Goal: Task Accomplishment & Management: Complete application form

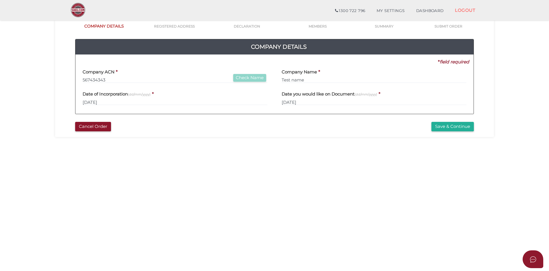
scroll to position [29, 0]
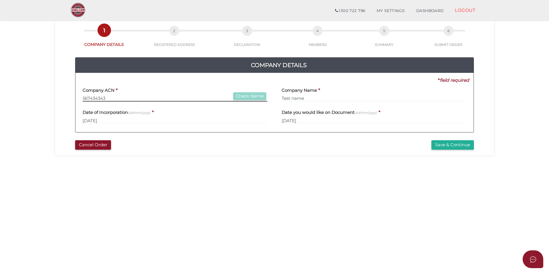
click at [175, 100] on input "567434343" at bounding box center [175, 98] width 185 height 6
click at [187, 94] on div "Company ACN * 567434343 Check Name" at bounding box center [175, 92] width 185 height 18
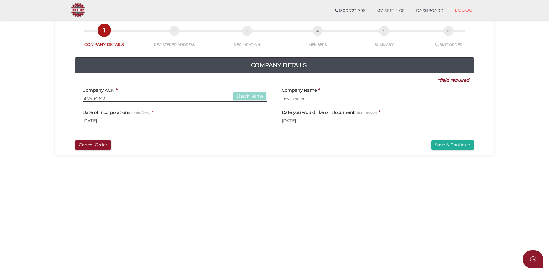
click at [186, 95] on input "567434343" at bounding box center [175, 98] width 185 height 6
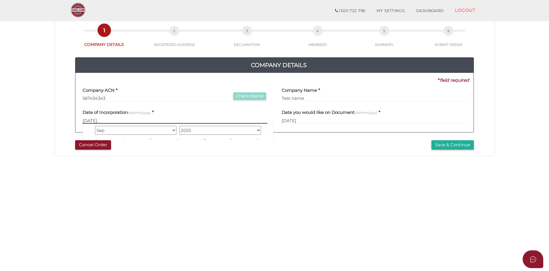
click at [166, 121] on input "02/09/2025" at bounding box center [175, 120] width 185 height 6
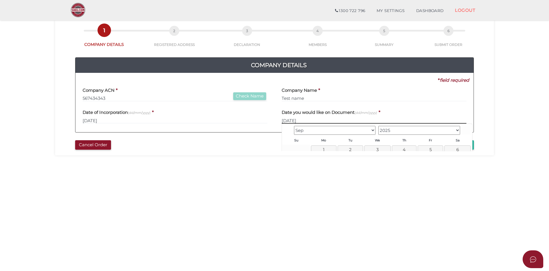
click at [331, 121] on input "11/09/2025" at bounding box center [374, 120] width 185 height 6
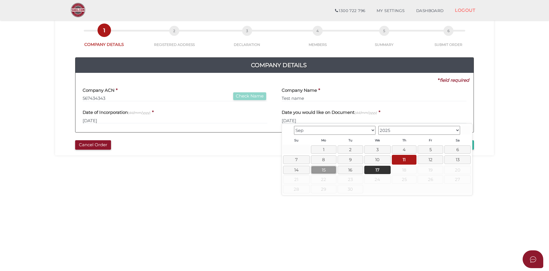
click at [321, 172] on link "15" at bounding box center [324, 170] width 26 height 8
type input "15/09/2025"
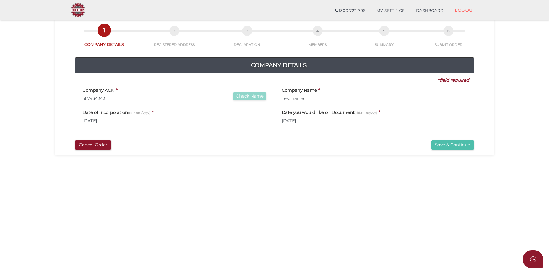
click at [451, 145] on button "Save & Continue" at bounding box center [452, 144] width 42 height 9
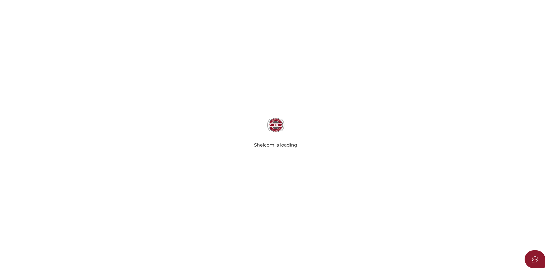
type input "567434343"
type input "02/09/2025"
type input "11/09/2025"
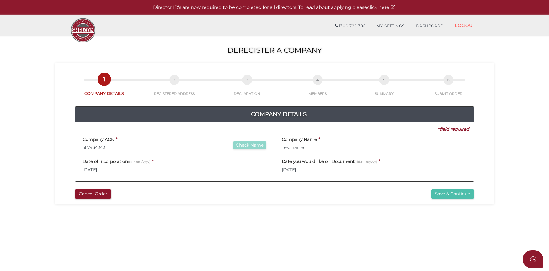
click at [451, 193] on button "Save & Continue" at bounding box center [452, 193] width 42 height 9
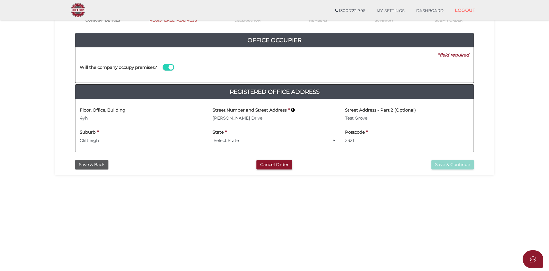
scroll to position [57, 0]
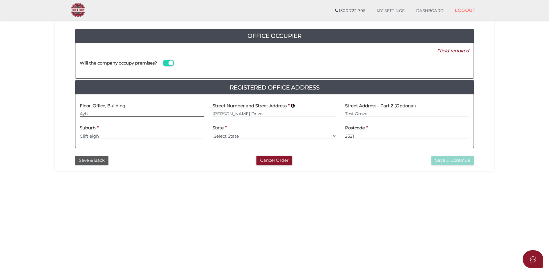
click at [160, 111] on input "4yh" at bounding box center [142, 114] width 124 height 6
type input "4th"
click at [271, 116] on input "William Tester Drive" at bounding box center [275, 114] width 124 height 6
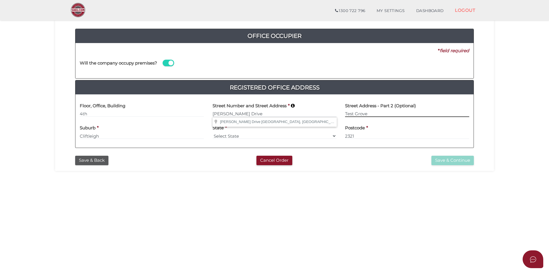
click at [375, 115] on input "Test Grove" at bounding box center [407, 114] width 124 height 6
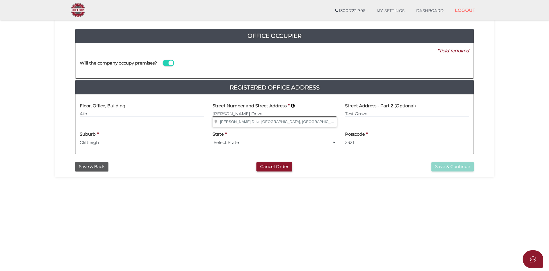
click at [287, 111] on input "William Tester Drive" at bounding box center [275, 114] width 124 height 6
type input "William Tester Drive"
type input "Cliftleigh"
select select "NSW"
type input "2321"
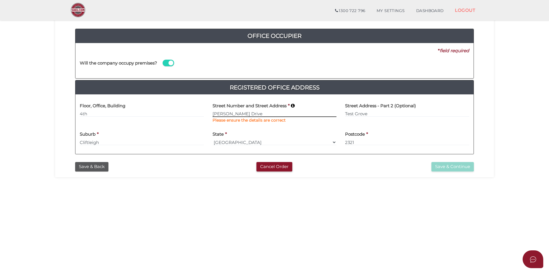
click at [291, 113] on input "[PERSON_NAME] Drive" at bounding box center [275, 114] width 124 height 6
click at [373, 111] on input "Test Grove" at bounding box center [407, 114] width 124 height 6
click at [125, 142] on input "Cliftleigh" at bounding box center [142, 142] width 124 height 6
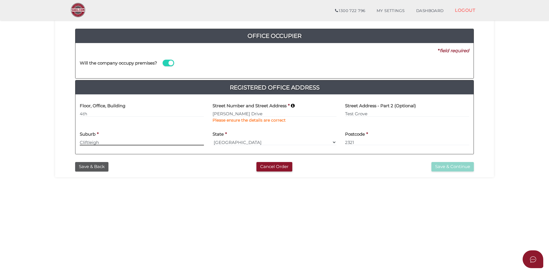
click at [125, 142] on input "Cliftleigh" at bounding box center [142, 142] width 124 height 6
click at [105, 143] on input at bounding box center [142, 142] width 124 height 6
type input "6718"
click at [227, 147] on div "State * Select State VIC ACT NSW NT QLD TAS WA SA" at bounding box center [274, 139] width 133 height 22
click at [231, 141] on select "Select State VIC ACT NSW NT QLD TAS WA SA" at bounding box center [275, 142] width 124 height 6
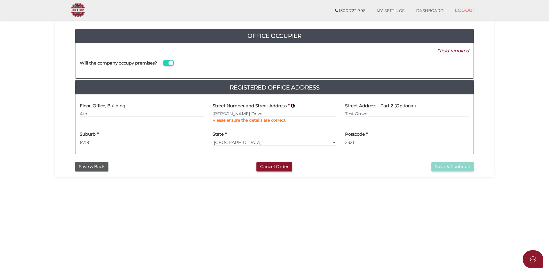
select select "QLD"
click at [213, 139] on select "Select State VIC ACT NSW NT QLD TAS WA SA" at bounding box center [275, 142] width 124 height 6
click at [354, 141] on input "2321" at bounding box center [407, 142] width 124 height 6
click at [369, 141] on input "2321" at bounding box center [407, 142] width 124 height 6
type input "2716"
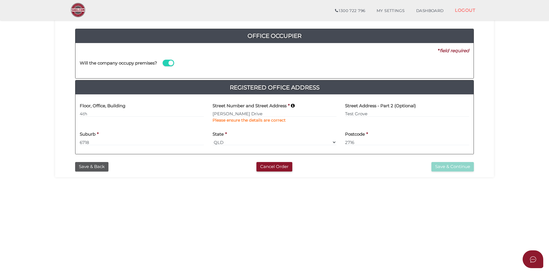
click at [376, 167] on div "Save & Continue" at bounding box center [410, 166] width 136 height 9
click at [243, 109] on label "Street Number and Street Address" at bounding box center [250, 105] width 74 height 12
click at [247, 117] on div "Street Number and Street Address * William Tester Drive Please ensure the detai…" at bounding box center [275, 111] width 124 height 24
click at [252, 115] on input "William Tester Drive" at bounding box center [275, 114] width 124 height 6
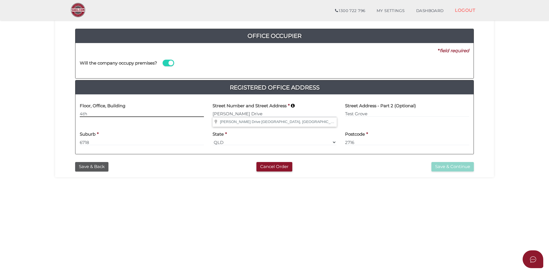
click at [178, 114] on input "4th" at bounding box center [142, 114] width 124 height 6
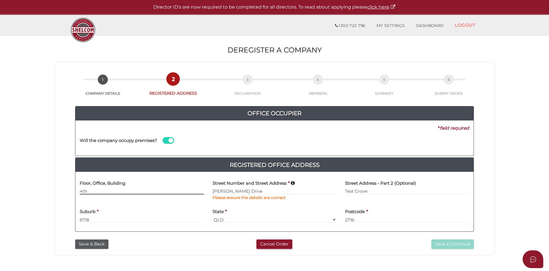
scroll to position [0, 0]
click at [174, 143] on label at bounding box center [168, 140] width 11 height 7
click at [0, 0] on input "checkbox" at bounding box center [0, 0] width 0 height 0
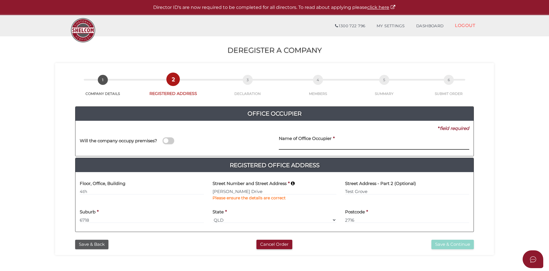
click at [285, 147] on input at bounding box center [374, 146] width 190 height 6
type input "Test Office"
click at [299, 152] on span "Remaining characters: 69" at bounding box center [307, 152] width 57 height 5
click at [262, 148] on div "Will the company occupy premises?" at bounding box center [174, 142] width 199 height 20
click at [308, 194] on div "Street Number and Street Address * William Tester Drive Please ensure the detai…" at bounding box center [275, 189] width 124 height 24
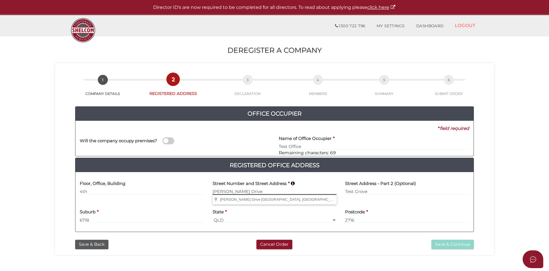
click at [307, 191] on input "[PERSON_NAME] Drive" at bounding box center [275, 191] width 124 height 6
click at [279, 191] on input "[PERSON_NAME] Drive" at bounding box center [275, 191] width 124 height 6
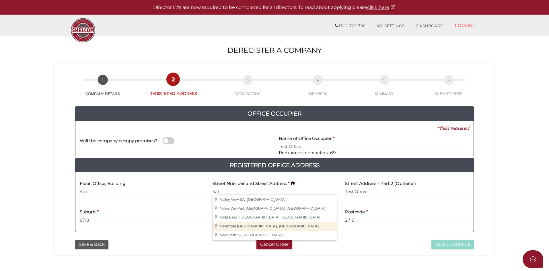
type input "Valentine NSW, Australia"
select select
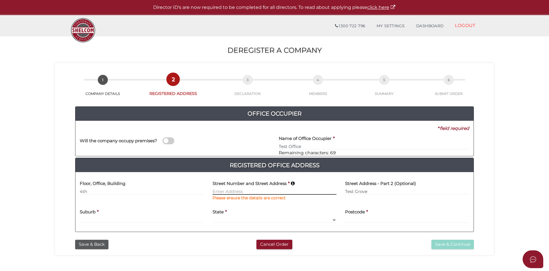
click at [269, 192] on input at bounding box center [275, 191] width 124 height 6
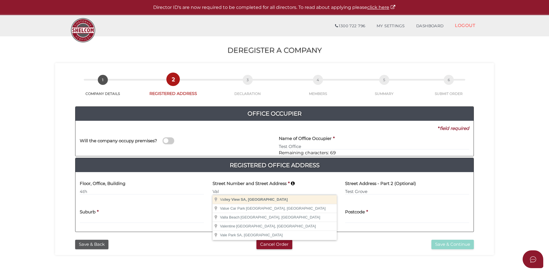
type input "Valley View SA, Australia"
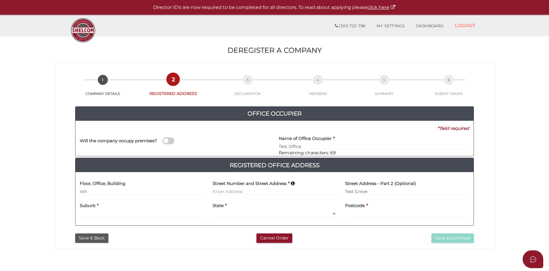
click at [266, 187] on label "Street Number and Street Address" at bounding box center [250, 183] width 74 height 12
click at [248, 189] on input at bounding box center [275, 191] width 124 height 6
click at [248, 191] on input at bounding box center [275, 191] width 124 height 6
click at [97, 193] on input "4th" at bounding box center [142, 191] width 124 height 6
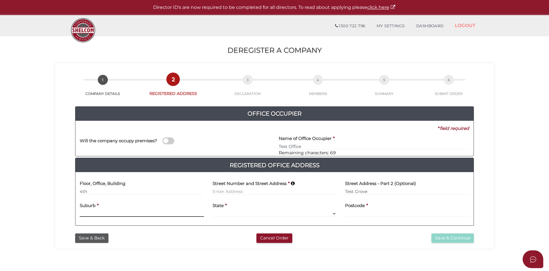
click at [114, 211] on input at bounding box center [142, 213] width 124 height 6
click at [290, 194] on input at bounding box center [275, 191] width 124 height 6
click at [276, 214] on select "Select State VIC ACT NSW NT QLD TAS WA SA" at bounding box center [275, 213] width 124 height 6
select select "QLD"
click at [213, 210] on select "Select State VIC ACT NSW NT QLD TAS WA SA" at bounding box center [275, 213] width 124 height 6
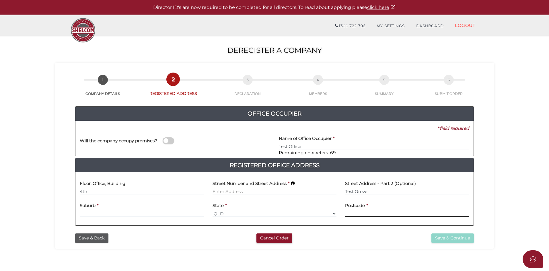
click at [379, 214] on input at bounding box center [407, 213] width 124 height 6
type input "2716"
click at [108, 211] on input at bounding box center [142, 213] width 124 height 6
type input "2892"
click at [232, 188] on label "Street Number and Street Address" at bounding box center [250, 183] width 74 height 12
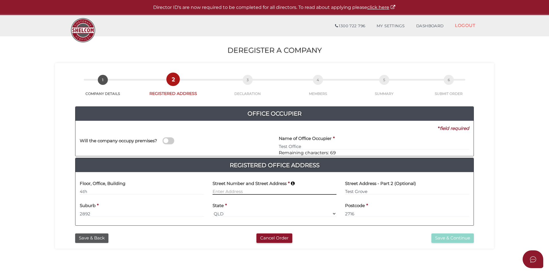
click at [230, 190] on input at bounding box center [275, 191] width 124 height 6
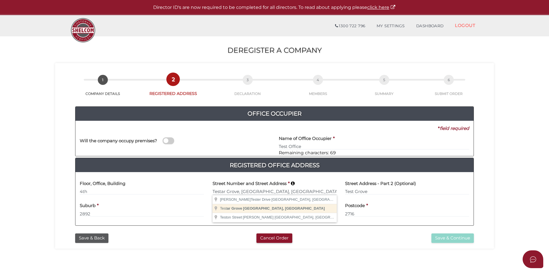
type input "Testar Grove"
type input "Caulfield North"
select select "VIC"
type input "3161"
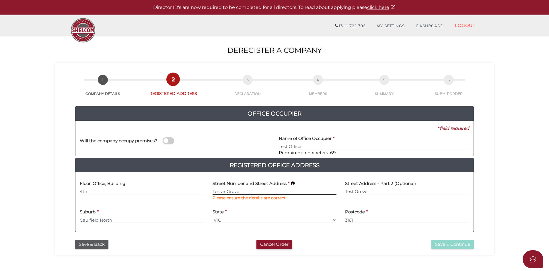
click at [267, 194] on input "Testar Grove" at bounding box center [275, 191] width 124 height 6
type input "[PERSON_NAME] Drive"
type input "Cliftleigh"
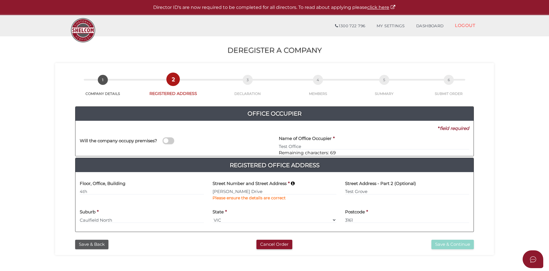
select select "[GEOGRAPHIC_DATA]"
type input "2321"
click at [241, 190] on input "[PERSON_NAME] Drive" at bounding box center [275, 191] width 124 height 6
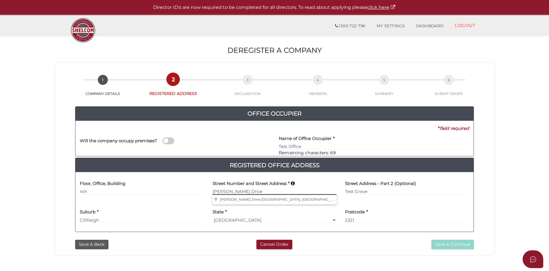
click at [241, 190] on input "[PERSON_NAME] Drive" at bounding box center [275, 191] width 124 height 6
paste input "2892 Borer Island North Ameliaburgh New South Wales 6718 Australia"
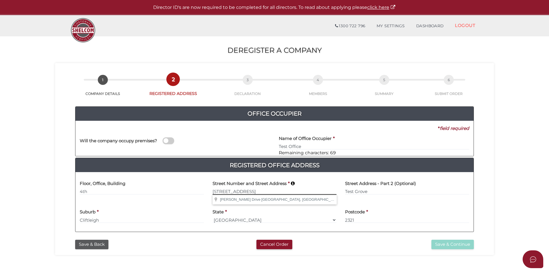
scroll to position [0, 27]
type input "2892 Borer Island North Ameliaburgh New South Wales 6718 Australia"
click at [259, 204] on div "Street Number and Street Address * 2892 Borer Island North Ameliaburgh New Sout…" at bounding box center [274, 191] width 133 height 29
click at [304, 192] on input "2892 Borer Island North Ameliaburgh New South Wales 6718 Australia" at bounding box center [275, 191] width 124 height 6
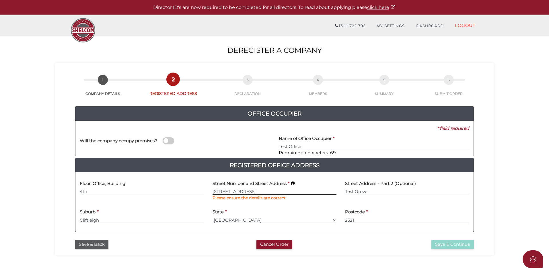
click at [304, 192] on input "2892 Borer Island North Ameliaburgh New South Wales 6718 Australia" at bounding box center [275, 191] width 124 height 6
type input "Testar Grove"
type input "Caulfield North"
select select "VIC"
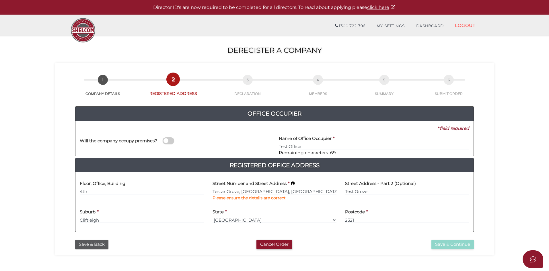
type input "3161"
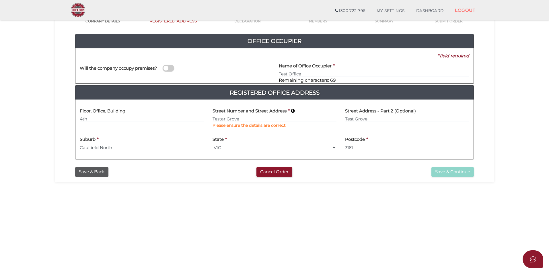
scroll to position [57, 0]
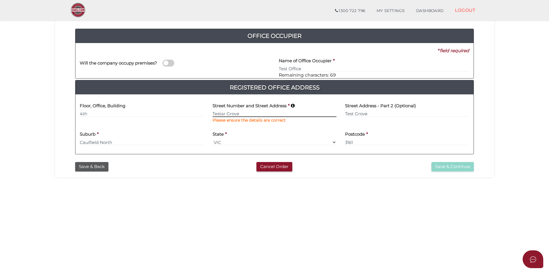
click at [279, 112] on input "Testar Grove" at bounding box center [275, 114] width 124 height 6
click at [322, 102] on div "Street Number and Street Address * Testar Grove Please ensure the details are c…" at bounding box center [275, 111] width 124 height 24
click at [179, 110] on div "Floor, Office, Building 4th" at bounding box center [142, 108] width 124 height 18
click at [153, 115] on input "4th" at bounding box center [142, 114] width 124 height 6
type input "4th floor, office 5892 , Building A"
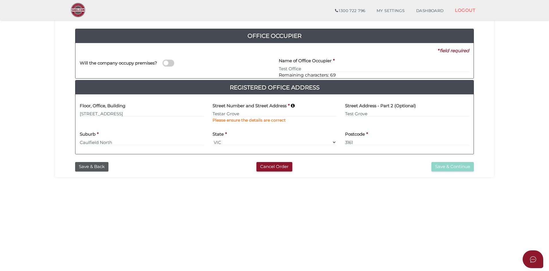
click at [276, 131] on div "State * Select State VIC ACT NSW NT QLD TAS WA SA" at bounding box center [275, 137] width 124 height 18
click at [223, 113] on input "Testar Grove" at bounding box center [275, 114] width 124 height 6
click at [235, 126] on body "Shelcom is loading Processing Payment...Please Wait... Director ID's are now re…" at bounding box center [274, 78] width 549 height 271
click at [466, 172] on div "701a42872fcd1e8358ed6dac4e7a3f08 1 COMPANY DETAILS 2 REGISTERED ADDRESS 3 DECLA…" at bounding box center [274, 81] width 439 height 192
click at [166, 65] on span at bounding box center [168, 63] width 11 height 7
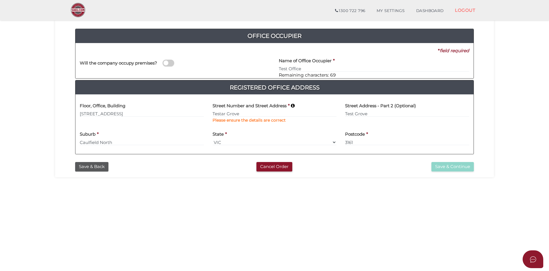
click at [0, 0] on input "checkbox" at bounding box center [0, 0] width 0 height 0
click at [166, 65] on span at bounding box center [168, 63] width 11 height 7
click at [0, 0] on input "checkbox" at bounding box center [0, 0] width 0 height 0
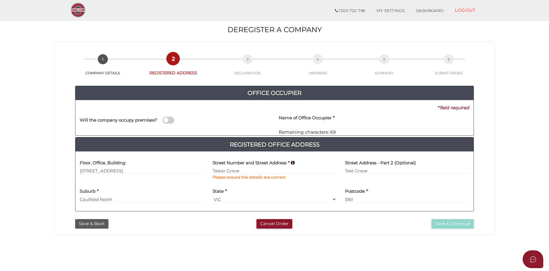
scroll to position [0, 0]
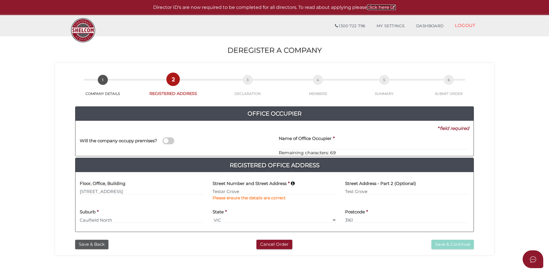
click at [386, 6] on link "click here" at bounding box center [381, 7] width 29 height 5
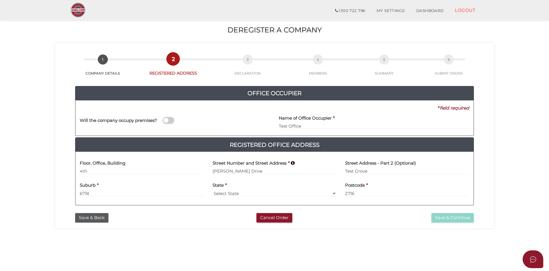
scroll to position [29, 0]
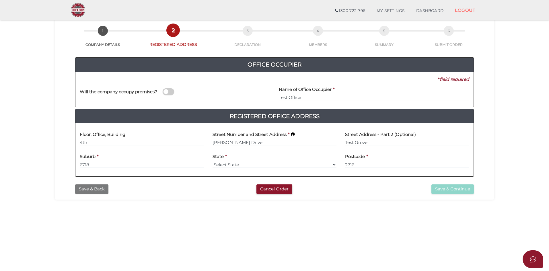
click at [92, 189] on button "Save & Back" at bounding box center [91, 188] width 33 height 9
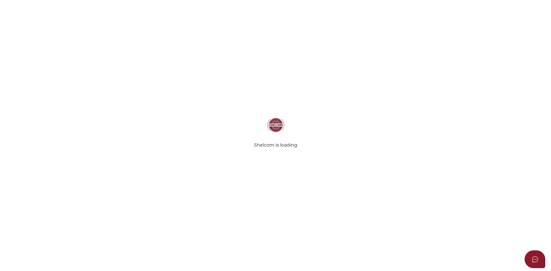
type input "567434343"
type input "[DATE]"
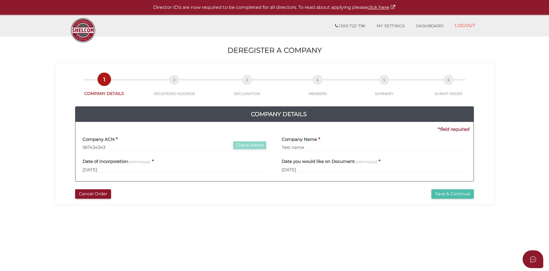
click at [458, 195] on button "Save & Continue" at bounding box center [452, 193] width 42 height 9
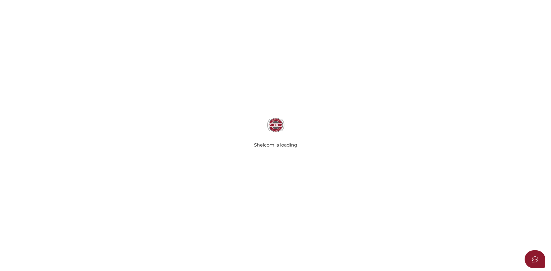
type input "Test Office"
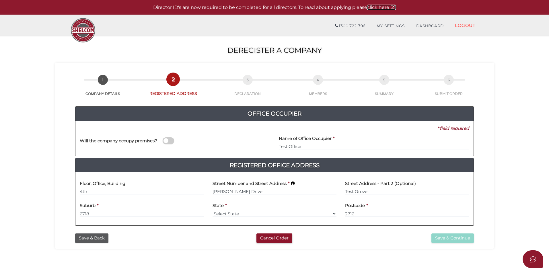
click at [383, 7] on link "click here" at bounding box center [381, 7] width 29 height 5
